Goal: Transaction & Acquisition: Purchase product/service

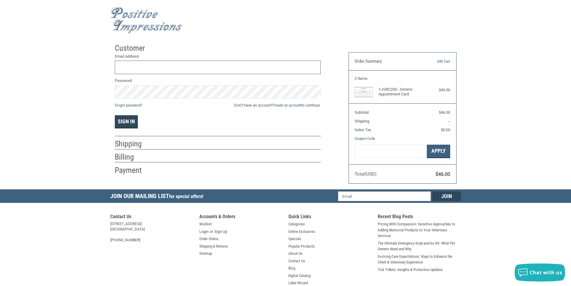
type input "[PERSON_NAME][EMAIL_ADDRESS][PERSON_NAME][DOMAIN_NAME]"
click at [127, 126] on button "Sign In" at bounding box center [126, 121] width 23 height 13
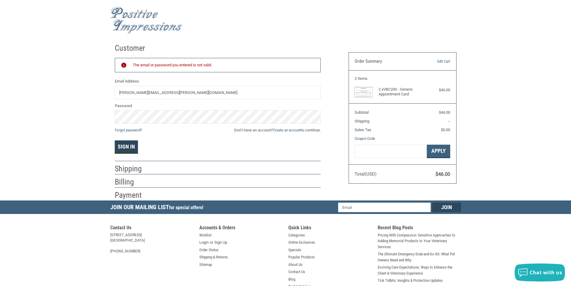
click at [127, 147] on button "Sign In" at bounding box center [126, 146] width 23 height 13
click at [125, 129] on link "Forgot password?" at bounding box center [128, 130] width 27 height 4
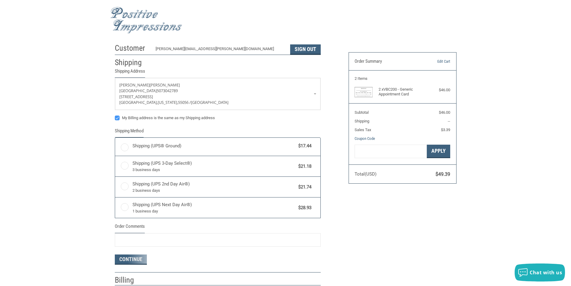
radio input "true"
